Goal: Transaction & Acquisition: Purchase product/service

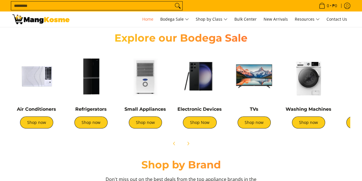
click at [33, 81] on img at bounding box center [36, 76] width 49 height 49
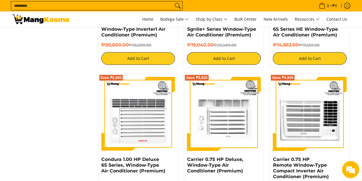
scroll to position [1203, 0]
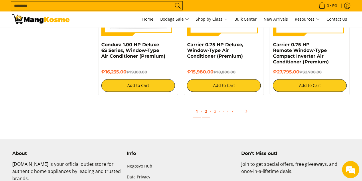
click at [207, 113] on link "2" at bounding box center [206, 111] width 8 height 12
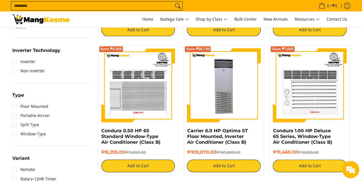
scroll to position [372, 0]
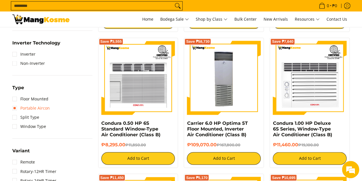
click at [15, 108] on link "Portable Aircon" at bounding box center [31, 107] width 38 height 9
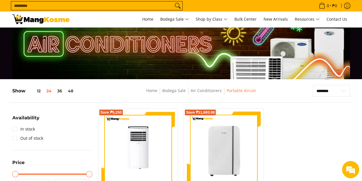
scroll to position [162, 0]
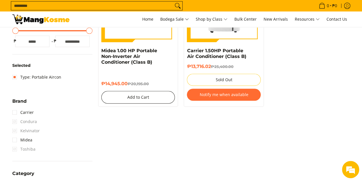
click at [142, 97] on button "Add to Cart" at bounding box center [138, 97] width 74 height 13
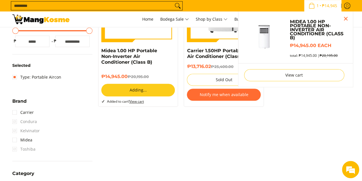
scroll to position [146, 0]
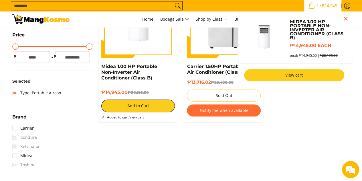
click at [297, 75] on link "View cart" at bounding box center [294, 75] width 100 height 12
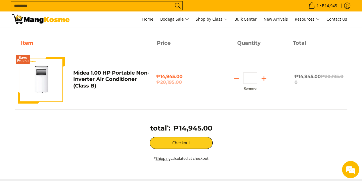
scroll to position [57, 0]
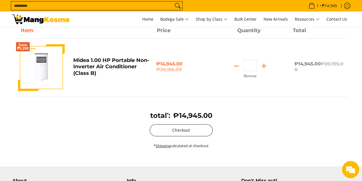
click at [192, 129] on button "Checkout" at bounding box center [181, 130] width 63 height 12
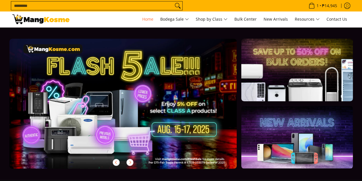
scroll to position [172, 0]
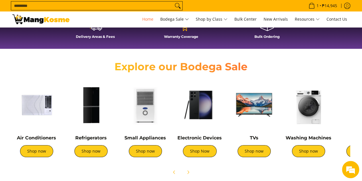
click at [34, 107] on img at bounding box center [36, 105] width 49 height 49
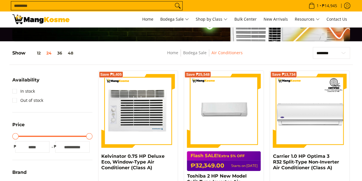
scroll to position [57, 0]
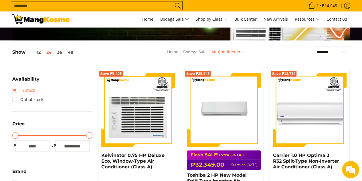
click at [16, 89] on link "In stock" at bounding box center [23, 90] width 23 height 9
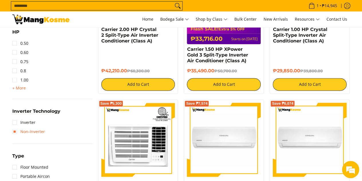
scroll to position [391, 0]
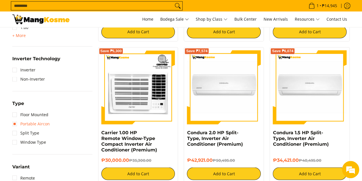
click at [17, 123] on link "Portable Aircon" at bounding box center [31, 123] width 38 height 9
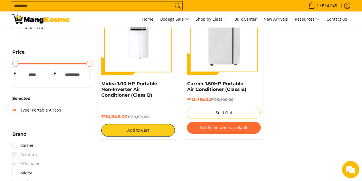
scroll to position [105, 0]
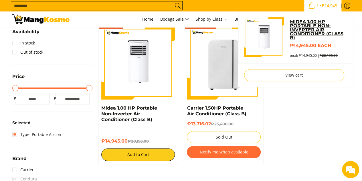
click at [312, 24] on link "Midea 1.00 HP Portable Non-Inverter Air Conditioner (Class B)" at bounding box center [318, 30] width 57 height 20
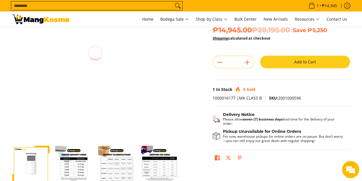
scroll to position [29, 0]
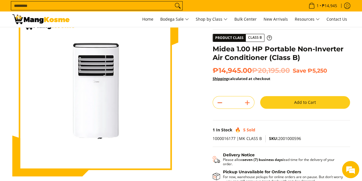
click at [216, 102] on icon "Subtract" at bounding box center [220, 103] width 8 height 8
click at [219, 102] on icon "Subtract" at bounding box center [220, 103] width 8 height 8
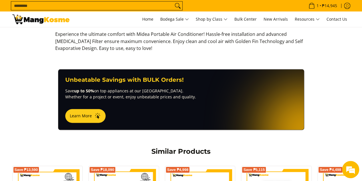
scroll to position [258, 0]
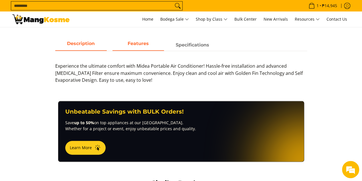
click at [141, 45] on span "Features" at bounding box center [139, 45] width 52 height 10
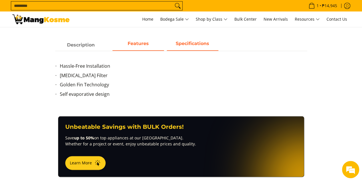
click at [184, 43] on span "Specifications" at bounding box center [193, 45] width 52 height 10
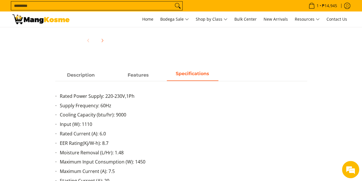
scroll to position [172, 0]
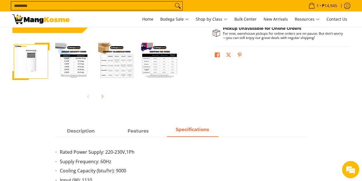
click at [71, 54] on img "Midea 1.00 HP Portable Non-Inverter Air Conditioner (Class B)-2" at bounding box center [73, 61] width 37 height 37
click at [71, 58] on img "Midea 1.00 HP Portable Non-Inverter Air Conditioner (Class B)-2" at bounding box center [73, 61] width 37 height 37
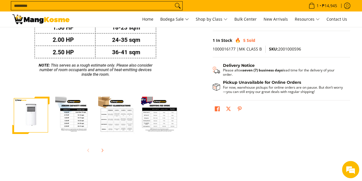
scroll to position [86, 0]
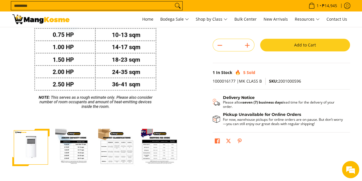
click at [117, 156] on img "Midea 1.00 HP Portable Non-Inverter Air Conditioner (Class B)-3" at bounding box center [116, 147] width 37 height 37
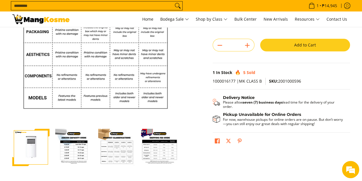
click at [155, 153] on img "Midea 1.00 HP Portable Non-Inverter Air Conditioner (Class B)-4" at bounding box center [159, 147] width 37 height 37
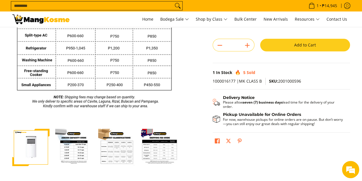
click at [123, 152] on img "Midea 1.00 HP Portable Non-Inverter Air Conditioner (Class B)-3" at bounding box center [116, 147] width 37 height 37
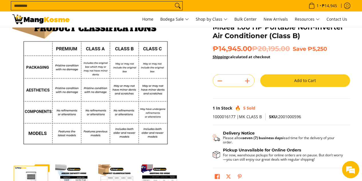
scroll to position [0, 0]
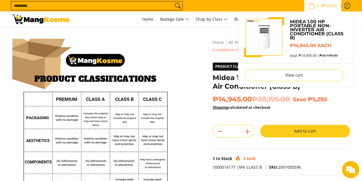
click at [309, 3] on icon "Cart" at bounding box center [312, 5] width 6 height 6
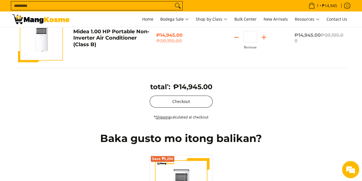
click at [180, 102] on button "Checkout" at bounding box center [181, 101] width 63 height 12
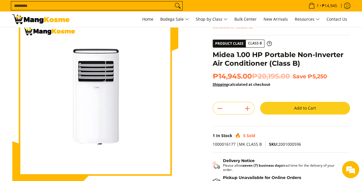
scroll to position [57, 0]
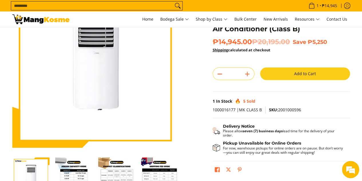
click at [218, 71] on icon "Subtract" at bounding box center [220, 74] width 8 height 8
click at [296, 74] on button "Add to Cart" at bounding box center [305, 73] width 90 height 13
click at [297, 74] on button "Add to Cart" at bounding box center [305, 73] width 90 height 13
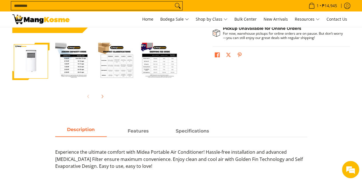
scroll to position [86, 0]
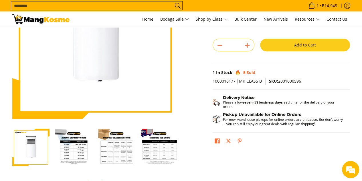
click at [314, 44] on button "Add to Cart" at bounding box center [305, 45] width 90 height 13
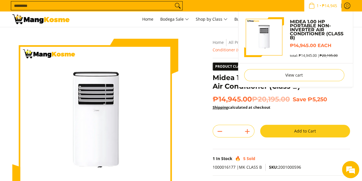
click at [323, 5] on span "₱14,945" at bounding box center [329, 6] width 17 height 4
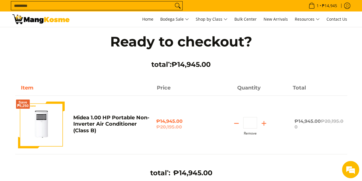
click at [251, 135] on button "Remove" at bounding box center [250, 133] width 13 height 4
type input "*"
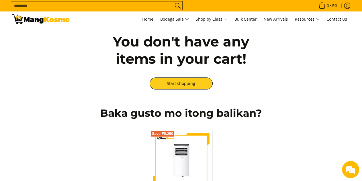
click at [27, 17] on img at bounding box center [40, 19] width 57 height 10
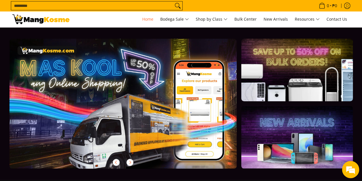
scroll to position [0, 407]
